Goal: Entertainment & Leisure: Consume media (video, audio)

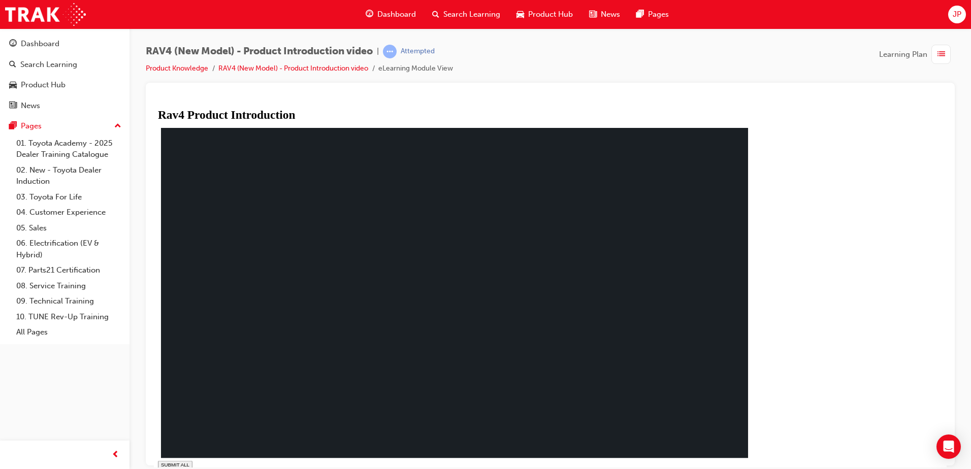
drag, startPoint x: 556, startPoint y: 461, endPoint x: 565, endPoint y: 460, distance: 9.2
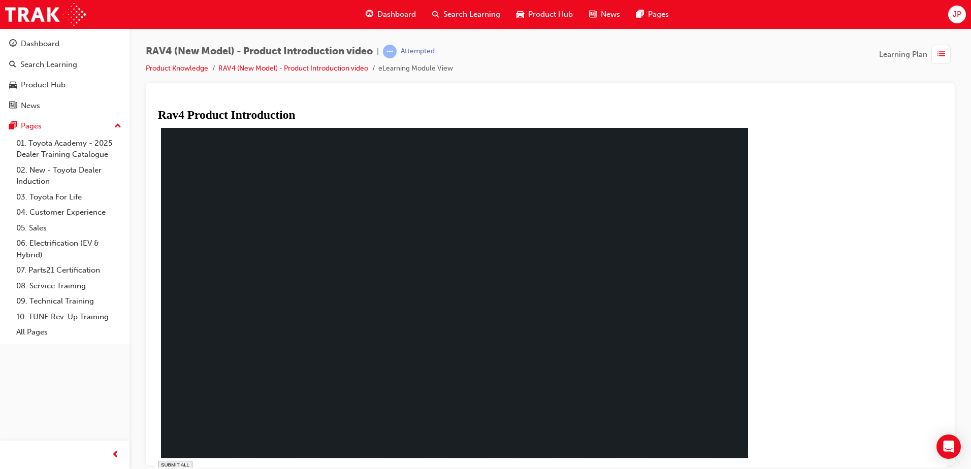
drag, startPoint x: 757, startPoint y: 456, endPoint x: 820, endPoint y: 458, distance: 62.5
type input "0.19"
